Goal: Task Accomplishment & Management: Complete application form

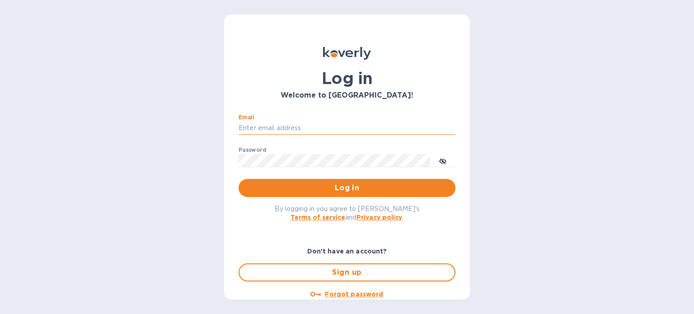
type input "[EMAIL_ADDRESS][DOMAIN_NAME]"
click at [239, 179] on button "Log in" at bounding box center [347, 188] width 217 height 18
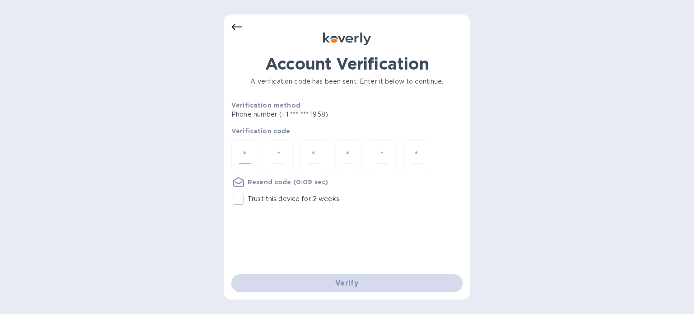
click at [252, 158] on div at bounding box center [244, 155] width 27 height 32
type input "5"
type input "4"
type input "3"
type input "2"
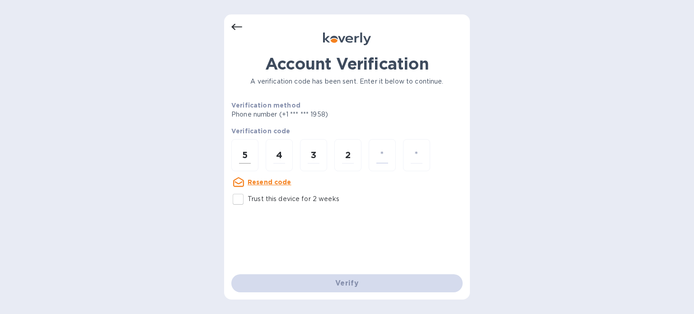
type input "4"
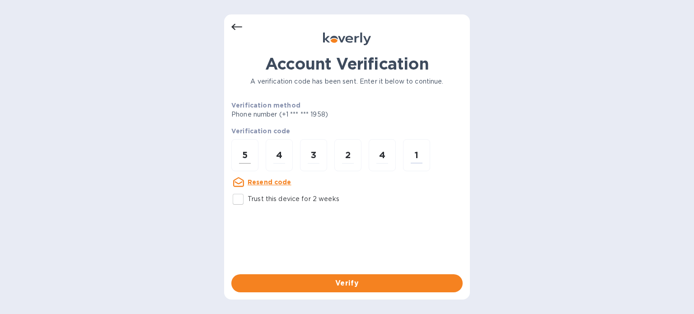
type input "1"
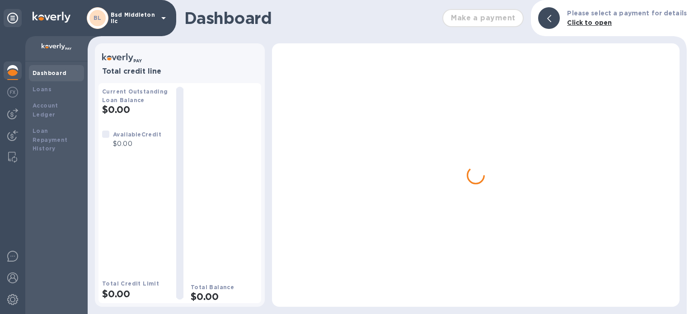
click at [128, 17] on p "Bsd Middleton llc" at bounding box center [133, 18] width 45 height 13
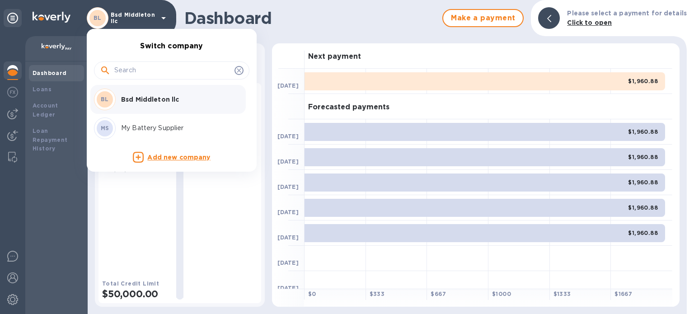
click at [184, 135] on div "MS My Battery Supplier" at bounding box center [164, 129] width 141 height 22
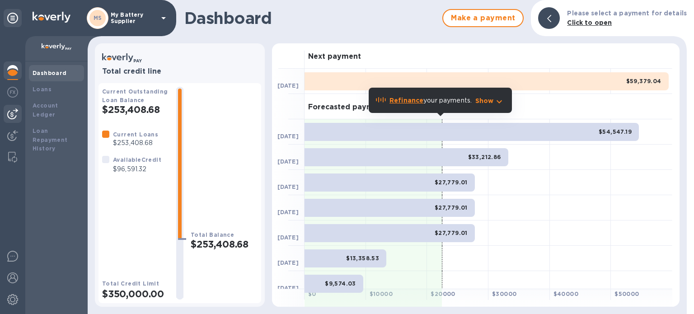
click at [6, 110] on div at bounding box center [13, 114] width 18 height 18
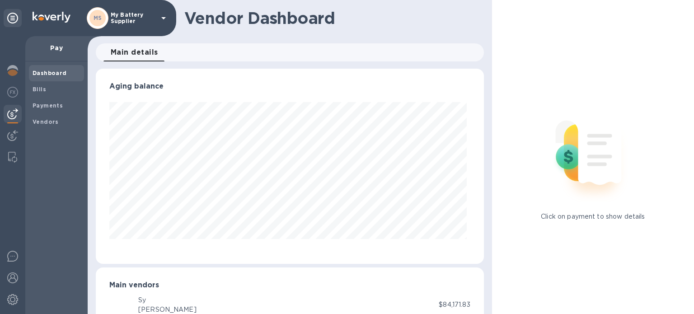
scroll to position [195, 385]
click at [32, 86] on div "Bills" at bounding box center [56, 89] width 55 height 16
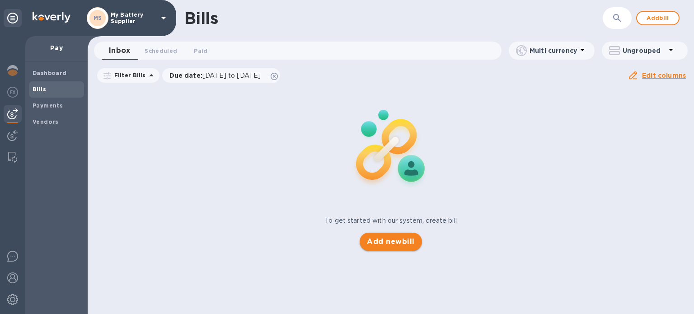
click at [376, 243] on span "Add new bill" at bounding box center [390, 241] width 47 height 11
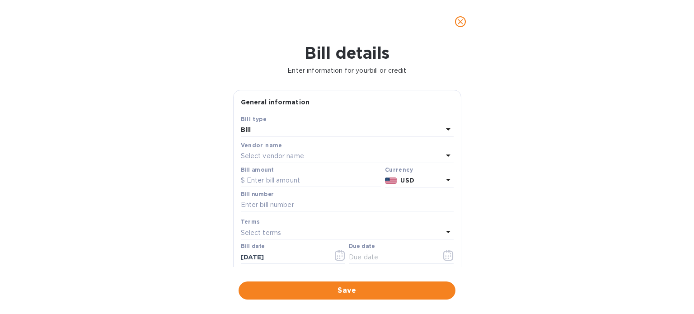
click at [310, 157] on div "Select vendor name" at bounding box center [342, 156] width 202 height 13
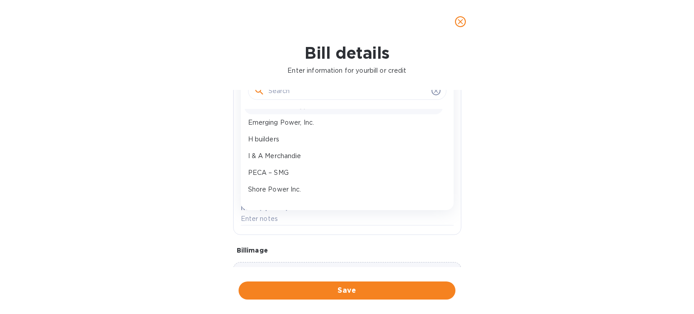
scroll to position [45, 0]
click at [286, 153] on p "I & A Merchandie" at bounding box center [343, 155] width 191 height 9
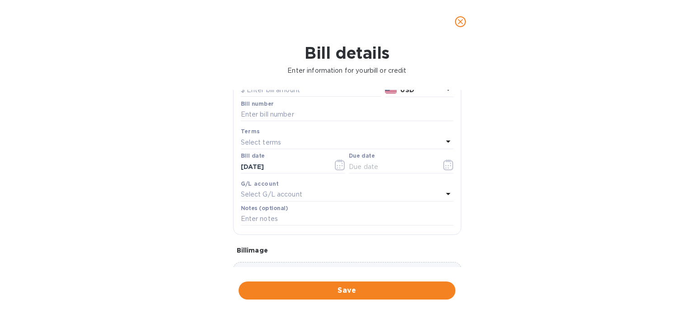
scroll to position [0, 0]
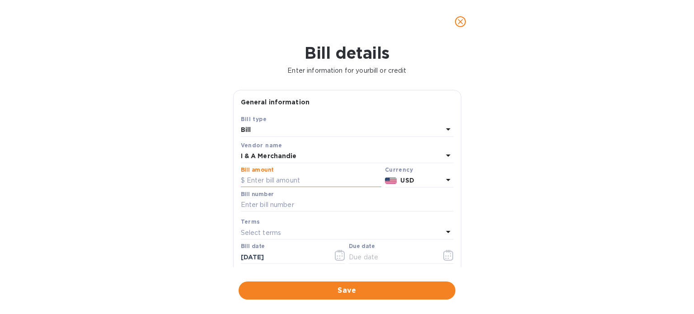
click at [288, 180] on input "text" at bounding box center [311, 181] width 141 height 14
paste input "37,630.59"
type input "37,630.59"
click at [303, 204] on input "text" at bounding box center [347, 205] width 213 height 14
paste input "166348"
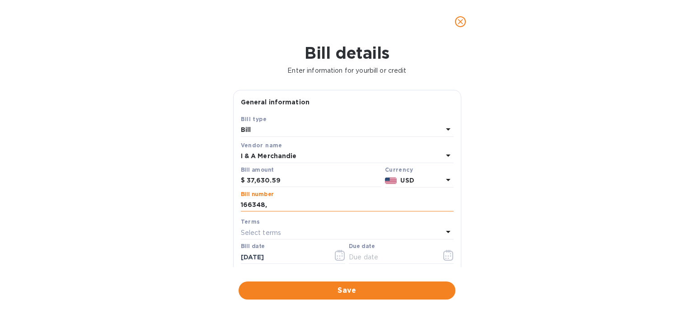
paste input "166512"
click at [308, 207] on input "166348, 166512" at bounding box center [347, 205] width 213 height 14
type input "166348, 166512"
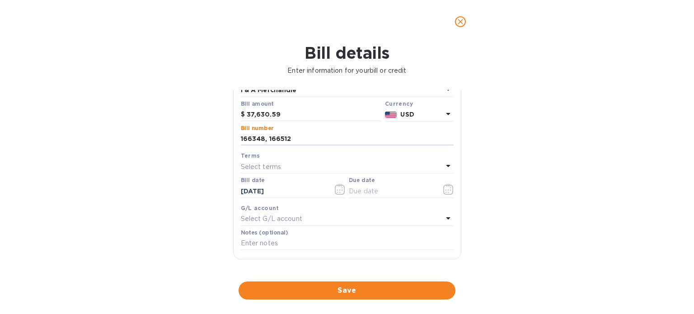
scroll to position [90, 0]
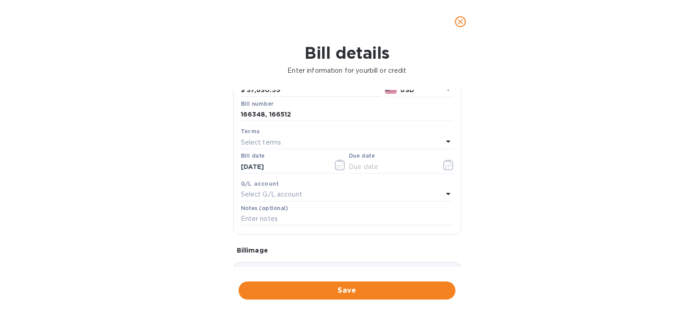
click at [313, 137] on div "Select terms" at bounding box center [342, 142] width 202 height 13
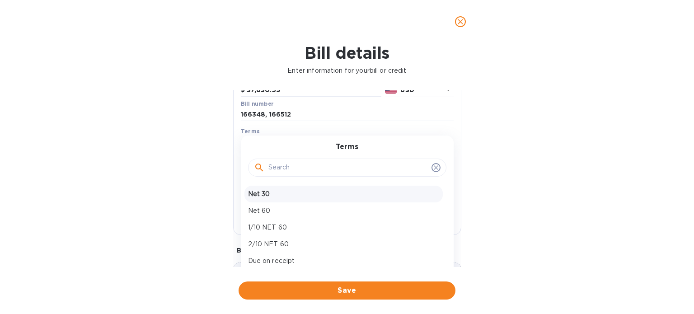
click at [292, 189] on div "Net 30" at bounding box center [344, 194] width 198 height 17
type input "[DATE]"
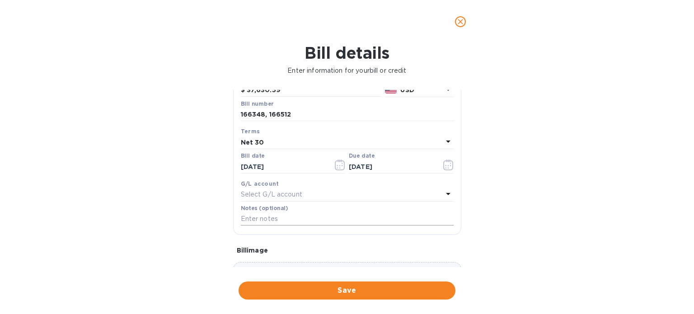
click at [299, 215] on input "text" at bounding box center [347, 219] width 213 height 14
paste input "166348, 166512"
type input "166348, 166512"
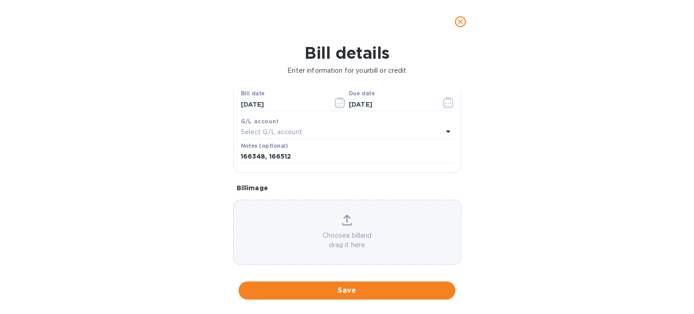
scroll to position [162, 0]
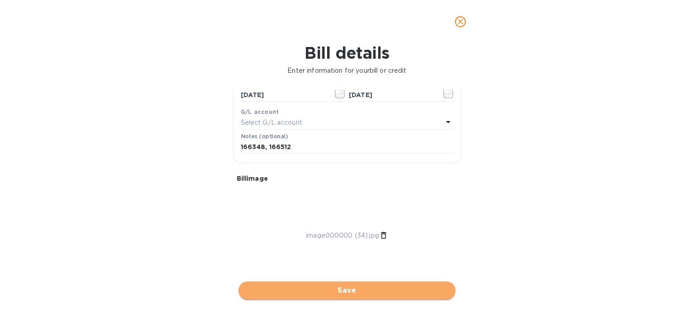
click at [326, 289] on span "Save" at bounding box center [347, 290] width 203 height 11
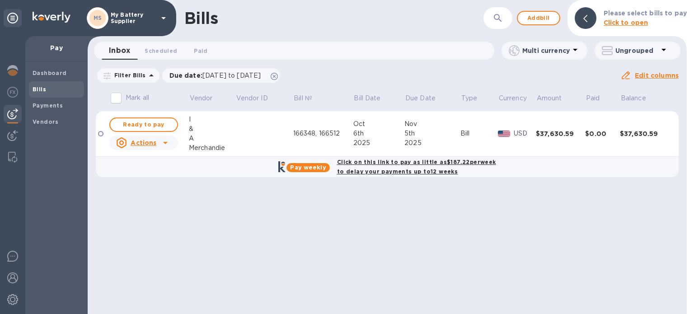
click at [371, 169] on b "Click on this link to pay as little as $187.22 per week to delay your payments …" at bounding box center [416, 167] width 159 height 16
checkbox input "true"
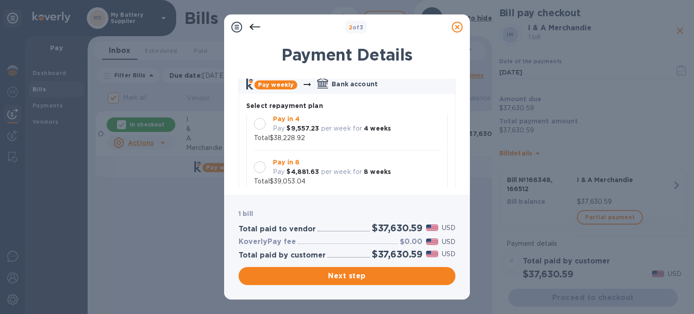
scroll to position [45, 0]
click at [322, 175] on p "per week for" at bounding box center [341, 171] width 41 height 9
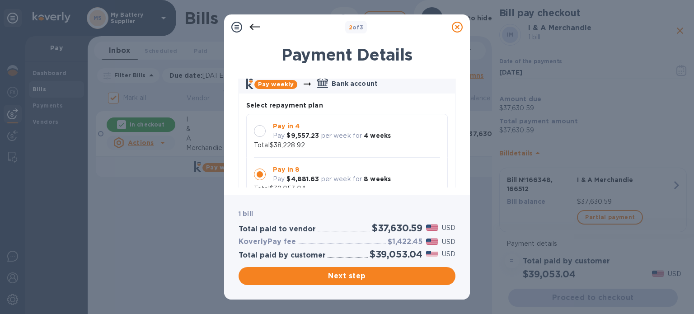
scroll to position [8, 0]
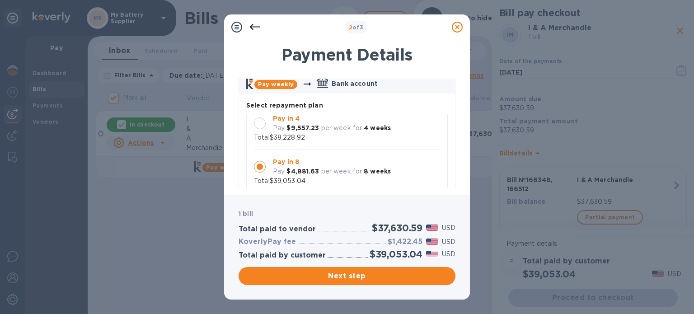
click at [402, 238] on h3 "$1,422.45" at bounding box center [405, 242] width 35 height 9
copy h3 "1,422.45"
click at [375, 279] on span "Next step" at bounding box center [347, 276] width 203 height 11
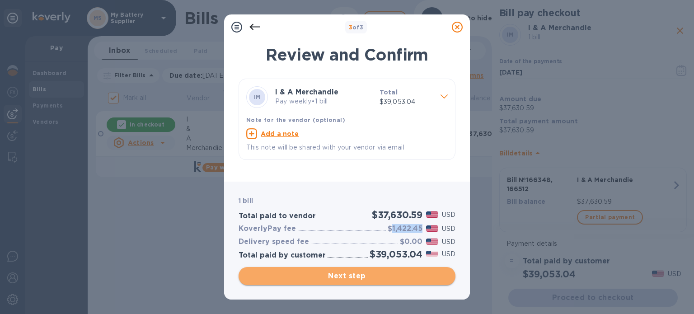
click at [326, 279] on span "Next step" at bounding box center [347, 276] width 203 height 11
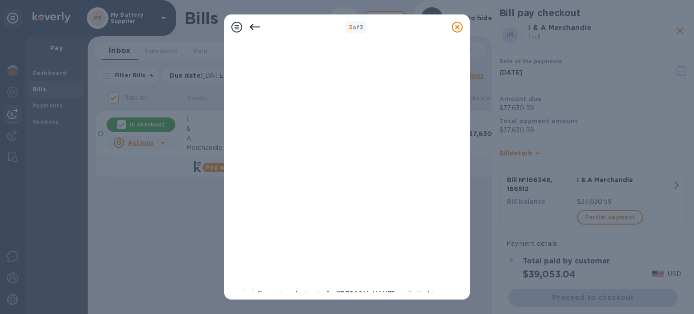
scroll to position [90, 0]
click at [251, 279] on input "By signing electronically, I [PERSON_NAME] certify that I am authorized on beha…" at bounding box center [248, 284] width 19 height 19
checkbox input "true"
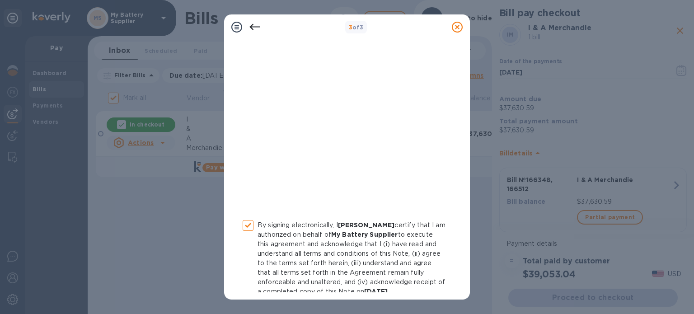
scroll to position [191, 0]
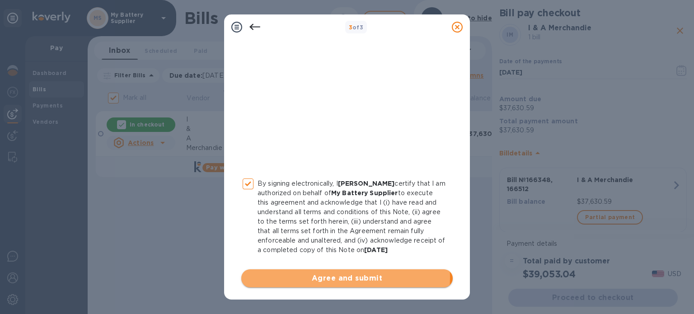
click at [326, 277] on span "Agree and submit" at bounding box center [347, 278] width 197 height 11
